Goal: Information Seeking & Learning: Learn about a topic

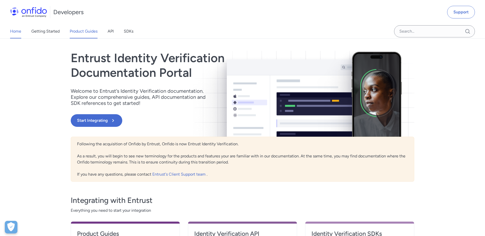
click at [80, 36] on link "Product Guides" at bounding box center [84, 31] width 28 height 14
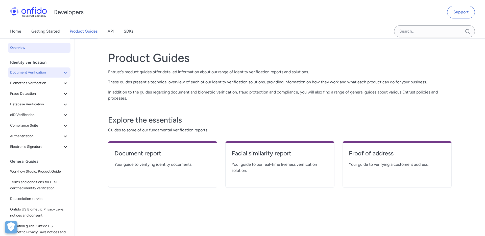
click at [66, 74] on icon at bounding box center [65, 72] width 6 height 6
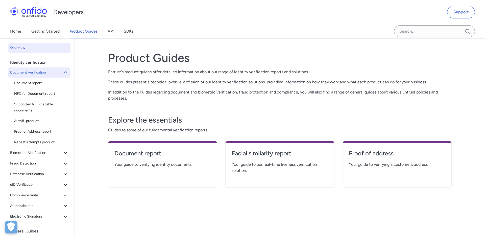
click at [65, 71] on icon at bounding box center [65, 72] width 6 height 6
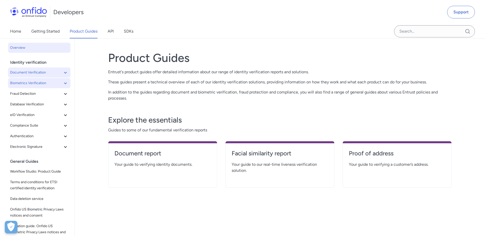
click at [67, 83] on icon at bounding box center [65, 83] width 3 height 2
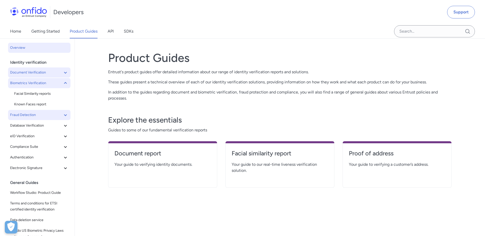
click at [65, 116] on icon at bounding box center [65, 115] width 6 height 6
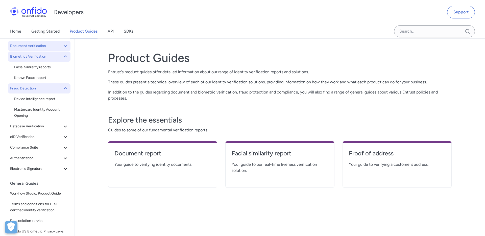
scroll to position [30, 0]
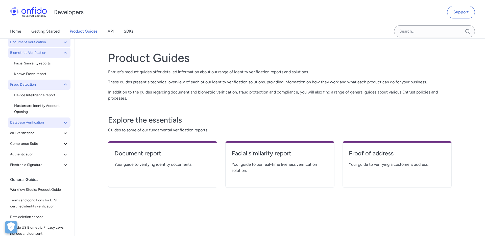
click at [64, 122] on icon at bounding box center [65, 123] width 3 height 2
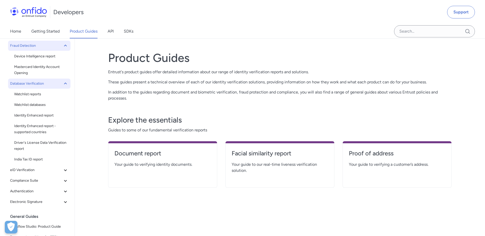
scroll to position [69, 0]
click at [65, 86] on icon at bounding box center [65, 83] width 6 height 6
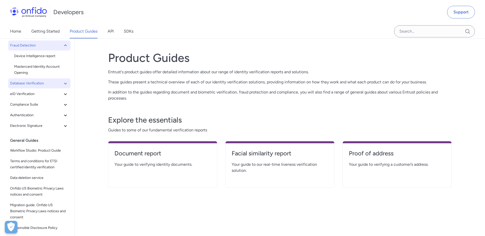
click at [64, 48] on icon at bounding box center [65, 45] width 6 height 6
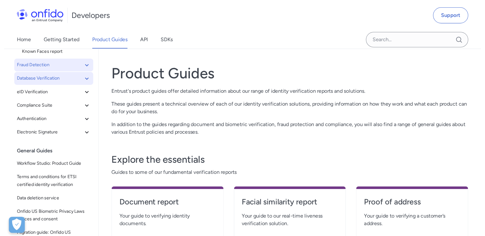
scroll to position [64, 0]
